Goal: Transaction & Acquisition: Purchase product/service

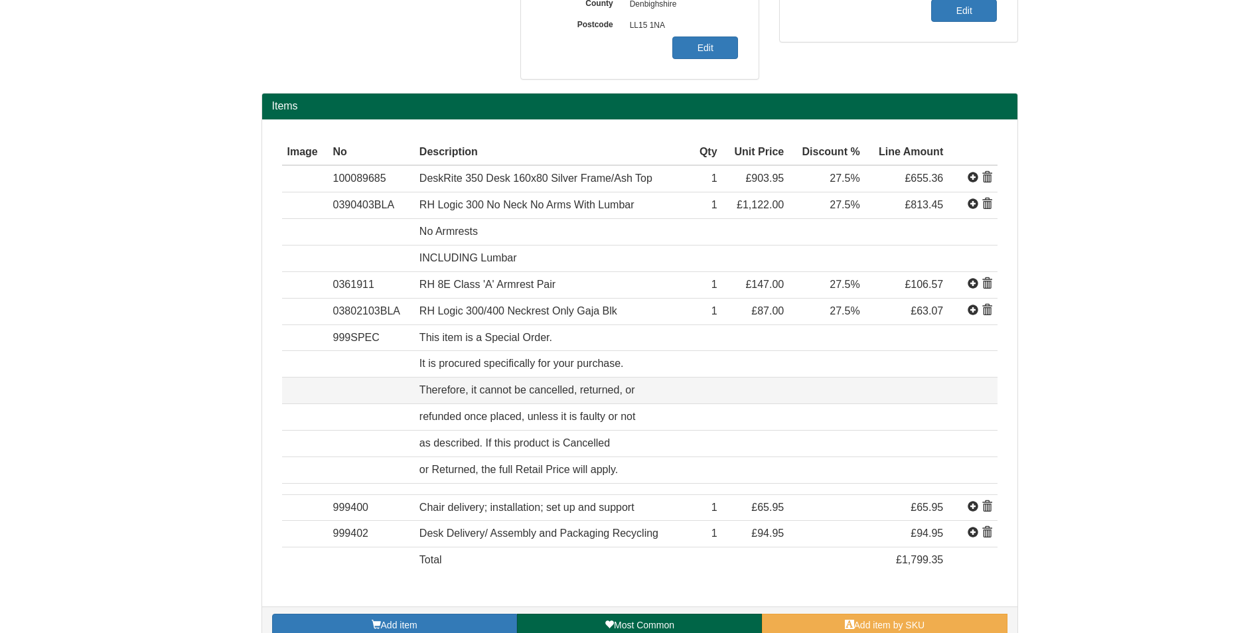
scroll to position [395, 0]
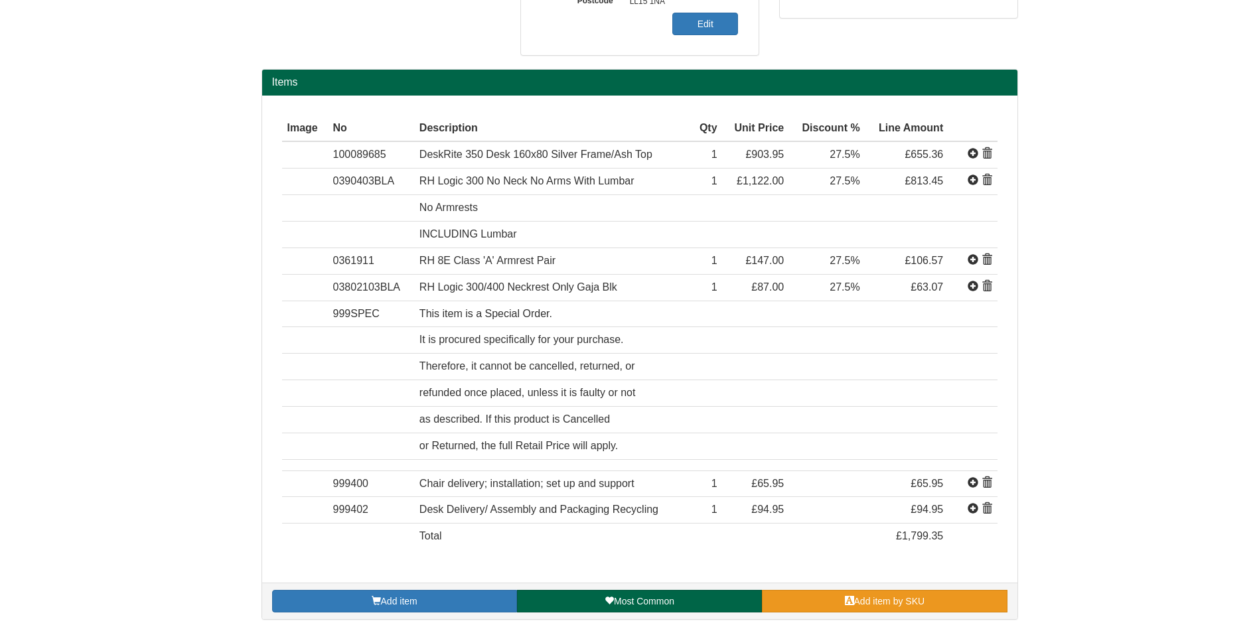
click at [823, 600] on link "Add item by SKU" at bounding box center [884, 601] width 245 height 23
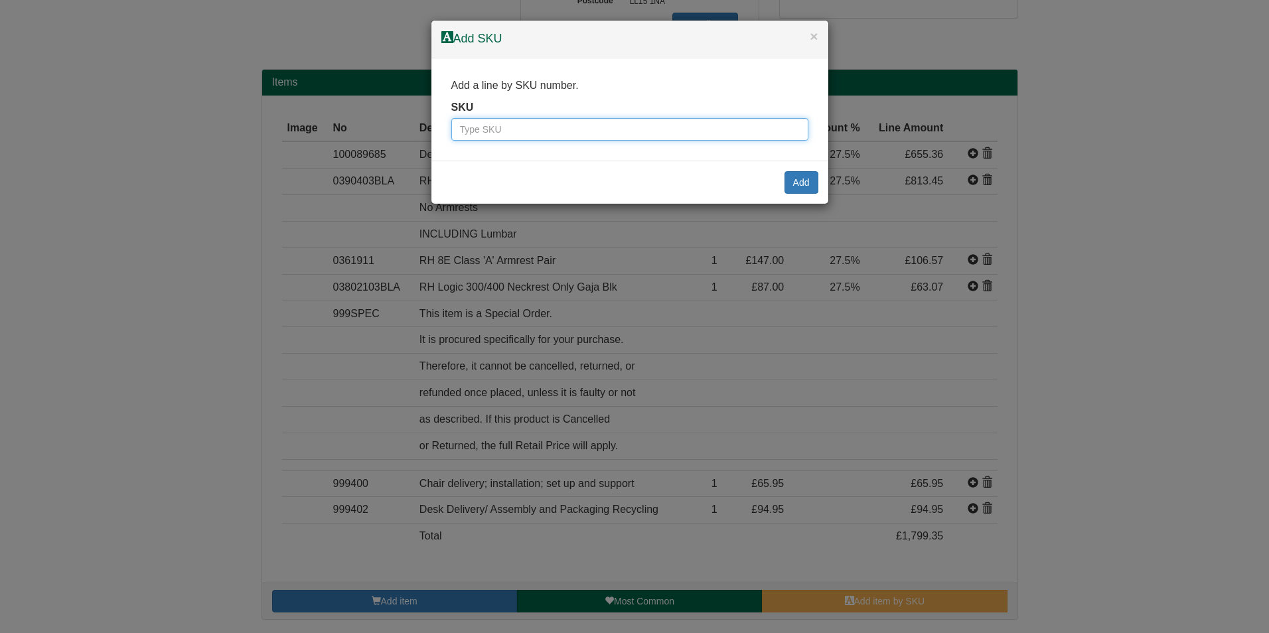
paste input "0390223BLA"
type input "0390223BLA"
click at [799, 178] on button "Add" at bounding box center [801, 182] width 34 height 23
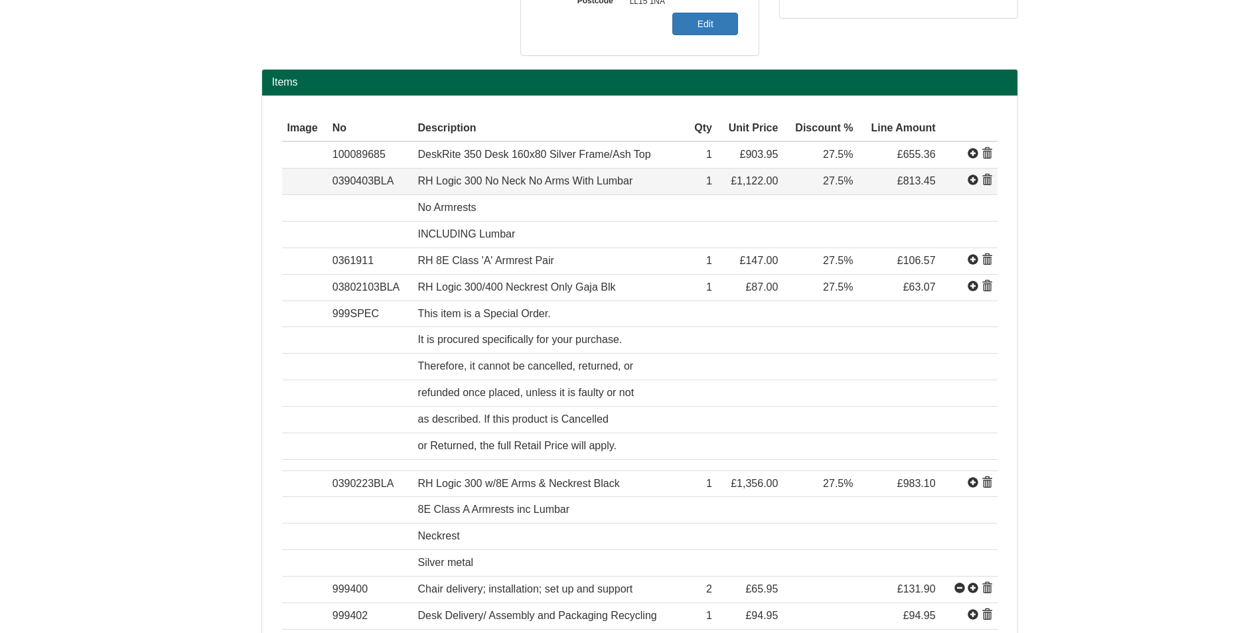
click at [987, 182] on span at bounding box center [987, 180] width 11 height 11
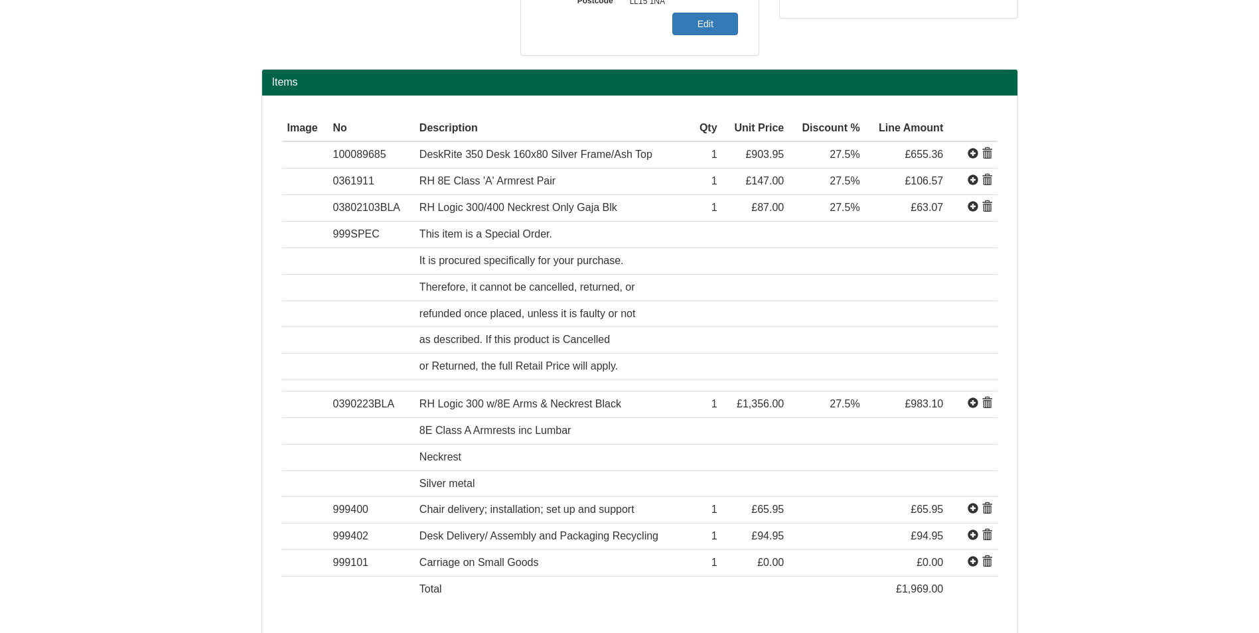
click at [987, 182] on span at bounding box center [987, 180] width 11 height 11
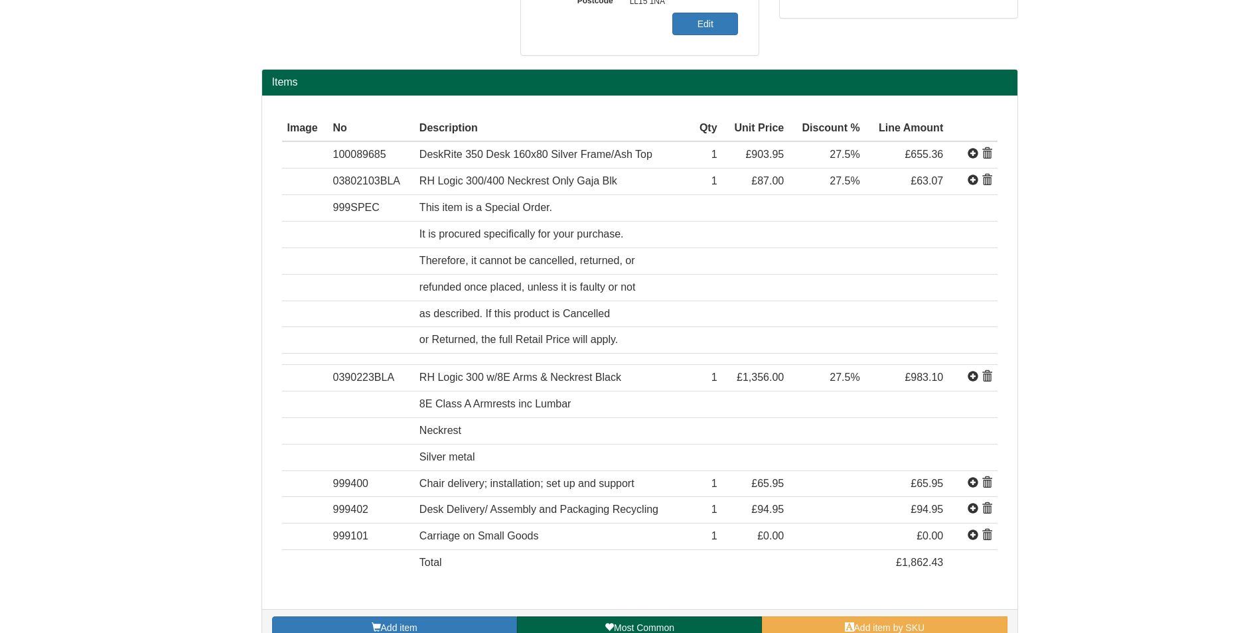
click at [987, 182] on span at bounding box center [987, 180] width 11 height 11
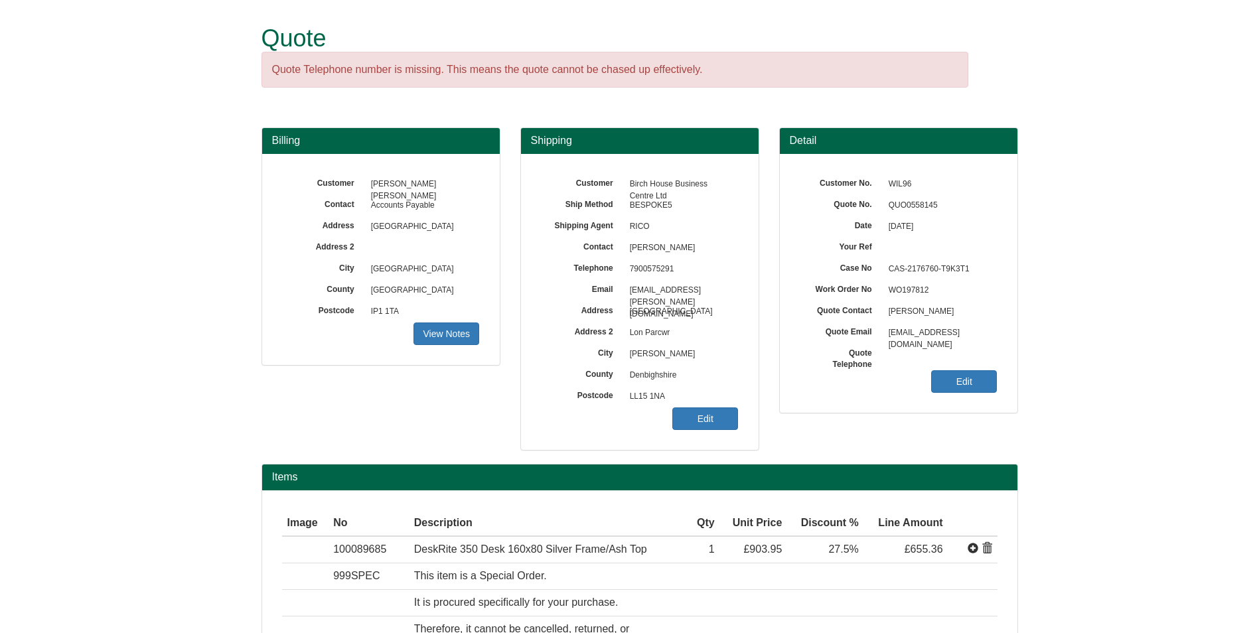
scroll to position [368, 0]
